Goal: Navigation & Orientation: Find specific page/section

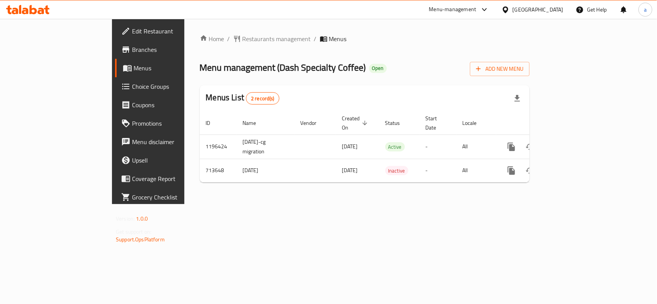
click at [536, 7] on div "[GEOGRAPHIC_DATA]" at bounding box center [537, 9] width 51 height 8
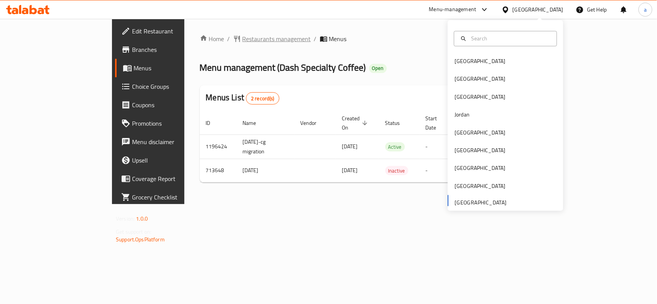
click at [242, 40] on span "Restaurants management" at bounding box center [276, 38] width 68 height 9
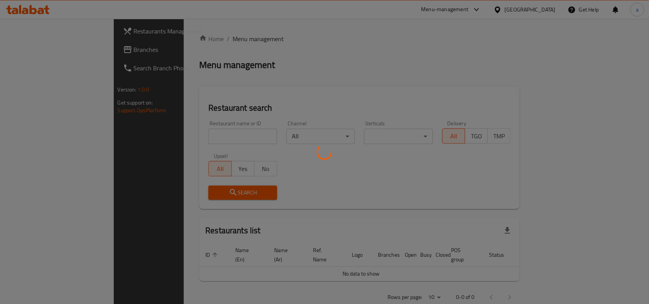
click at [73, 49] on div at bounding box center [324, 152] width 649 height 304
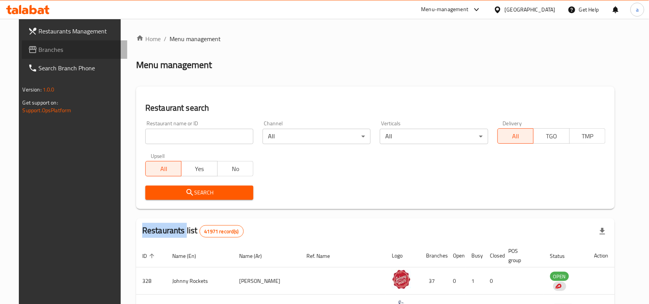
click at [73, 49] on span "Branches" at bounding box center [80, 49] width 82 height 9
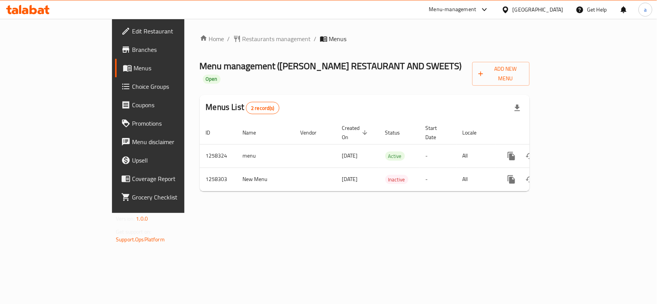
click at [316, 8] on div "Menu-management [GEOGRAPHIC_DATA] Get Help a" at bounding box center [328, 9] width 657 height 18
click at [212, 212] on div "Home / Restaurants management / Menus Menu management ( [PERSON_NAME] RESTAURAN…" at bounding box center [364, 116] width 361 height 194
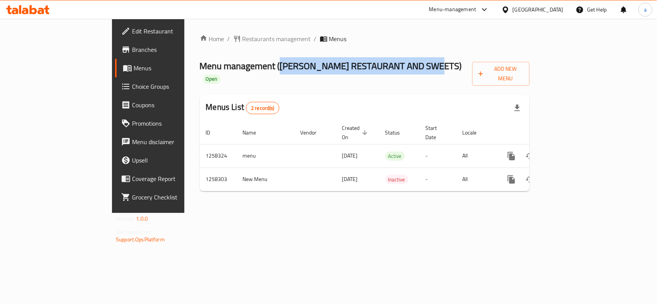
drag, startPoint x: 207, startPoint y: 68, endPoint x: 370, endPoint y: 57, distance: 163.5
click at [370, 57] on div "Home / Restaurants management / Menus Menu management ( [PERSON_NAME] RESTAURAN…" at bounding box center [365, 116] width 330 height 164
click at [283, 72] on span "Menu management ( [PERSON_NAME] RESTAURANT AND SWEETS )" at bounding box center [331, 65] width 262 height 17
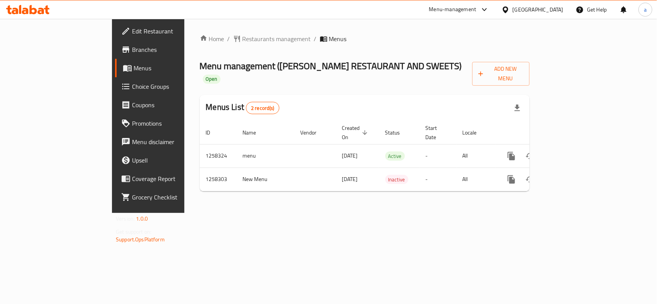
click at [283, 72] on span "Menu management ( ABU HAMDAN RESTAURANT AND SWEETS )" at bounding box center [331, 65] width 262 height 17
click at [277, 68] on span "Menu management ( ABU HAMDAN RESTAURANT AND SWEETS )" at bounding box center [331, 65] width 262 height 17
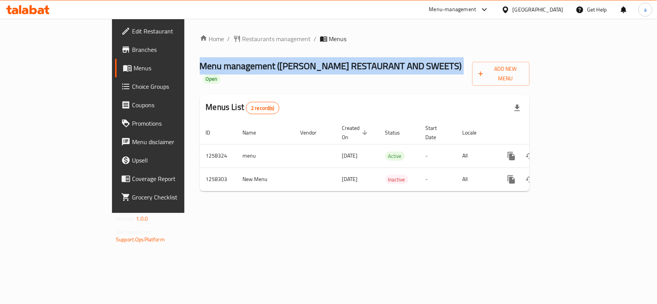
click at [277, 68] on span "Menu management ( ABU HAMDAN RESTAURANT AND SWEETS )" at bounding box center [331, 65] width 262 height 17
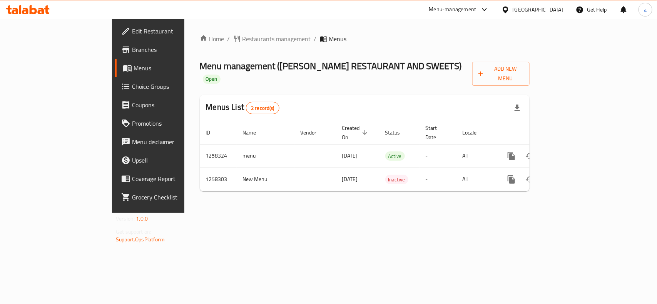
click at [277, 79] on div "Home / Restaurants management / Menus Menu management ( ABU HAMDAN RESTAURANT A…" at bounding box center [365, 116] width 330 height 164
